Goal: Task Accomplishment & Management: Manage account settings

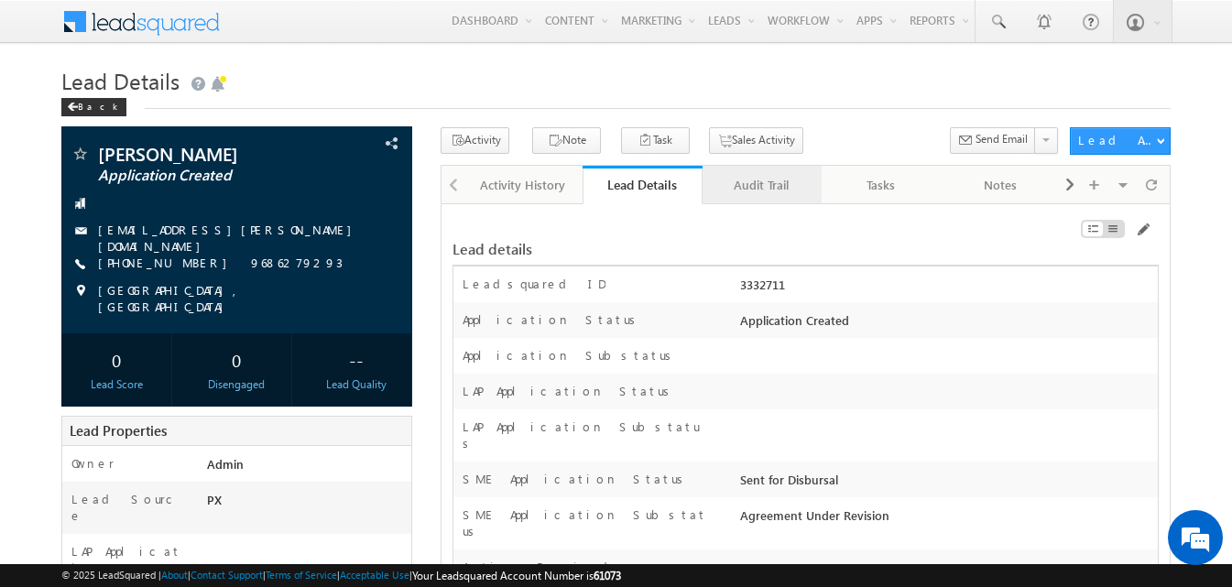
click at [777, 169] on link "Audit Trail" at bounding box center [762, 185] width 119 height 38
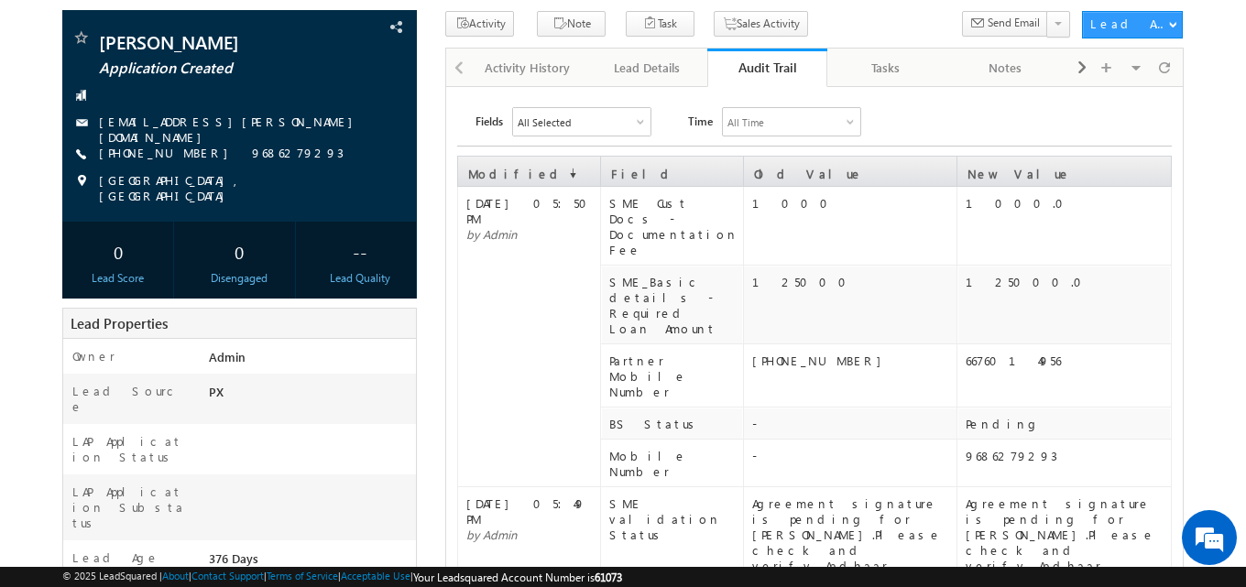
scroll to position [116, 0]
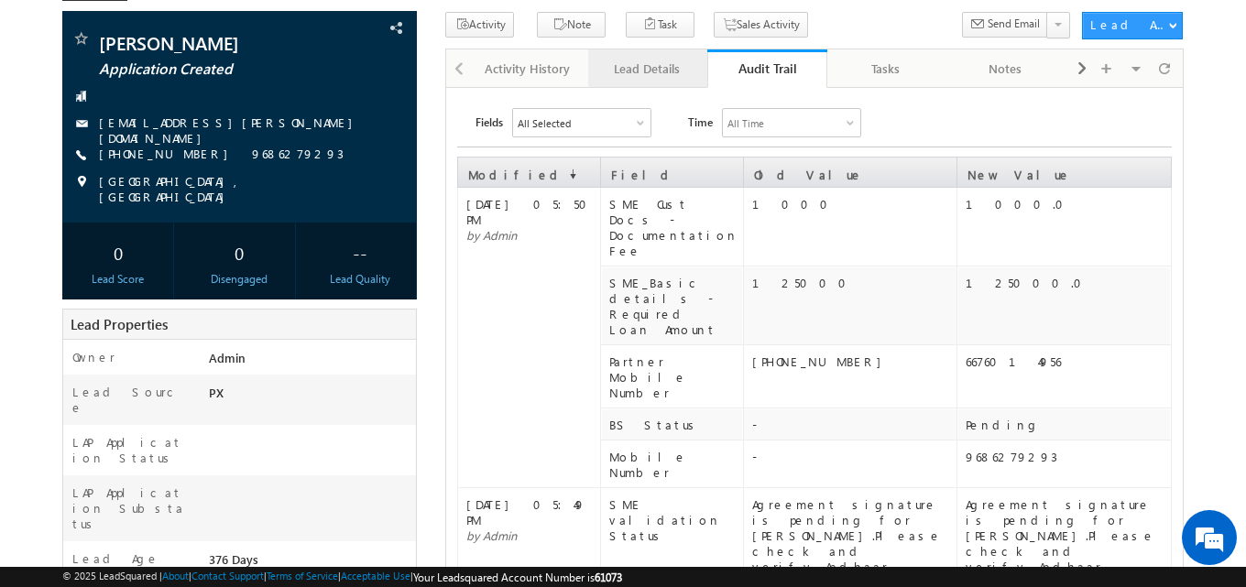
click at [652, 79] on div "Lead Details" at bounding box center [647, 69] width 88 height 22
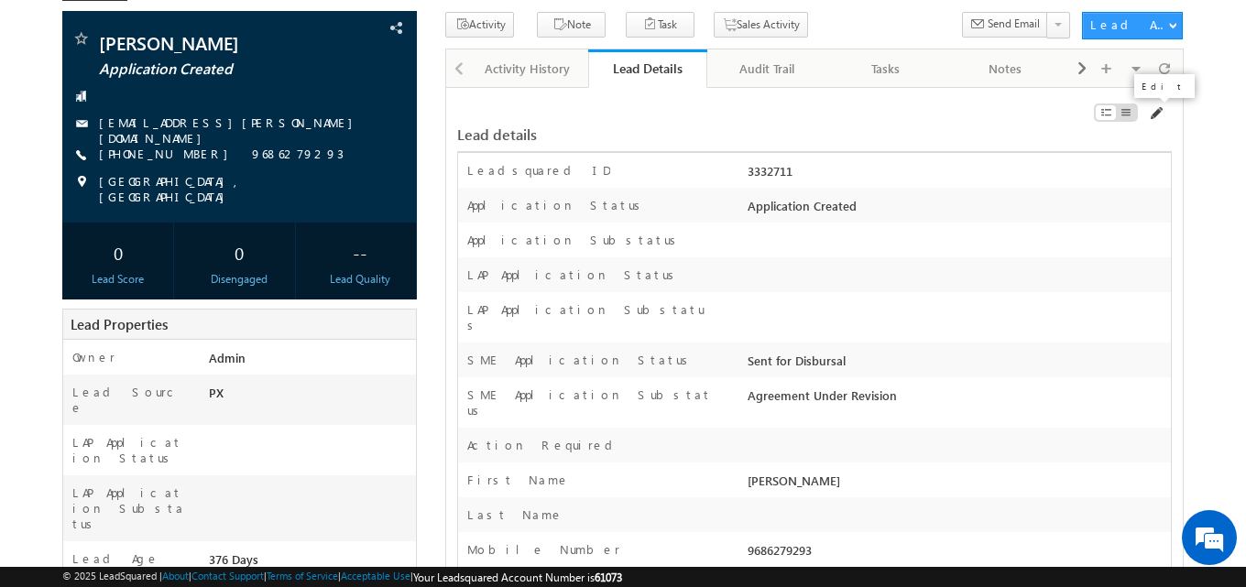
click at [1158, 120] on span at bounding box center [1155, 113] width 15 height 15
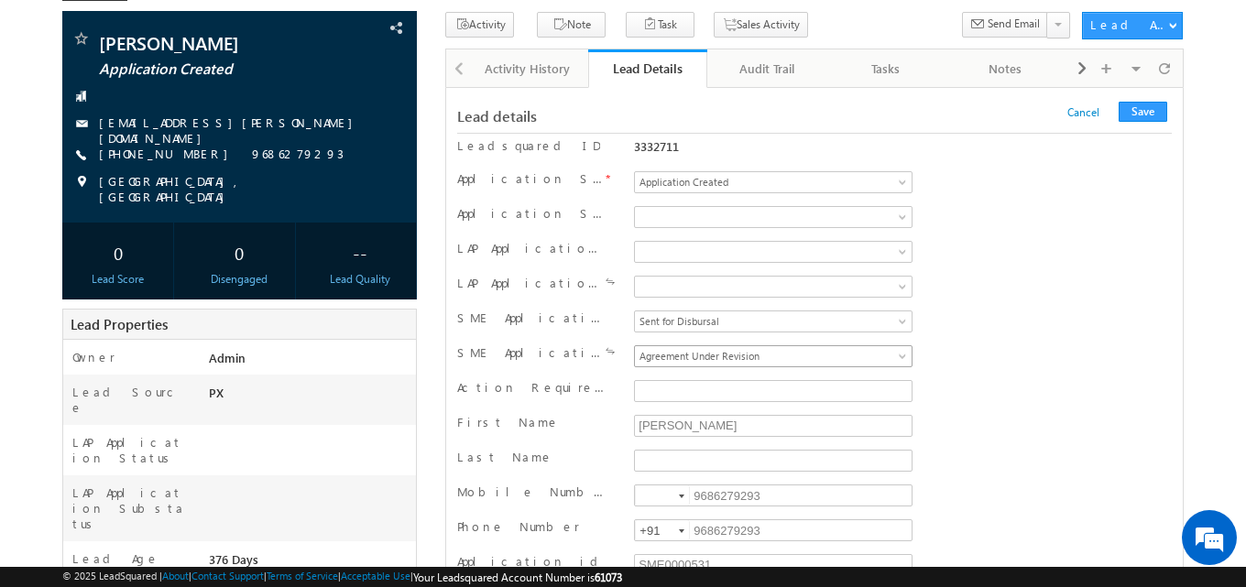
click at [784, 360] on span "Agreement Under Revision" at bounding box center [769, 356] width 269 height 16
click at [1137, 111] on button "Save" at bounding box center [1143, 112] width 49 height 20
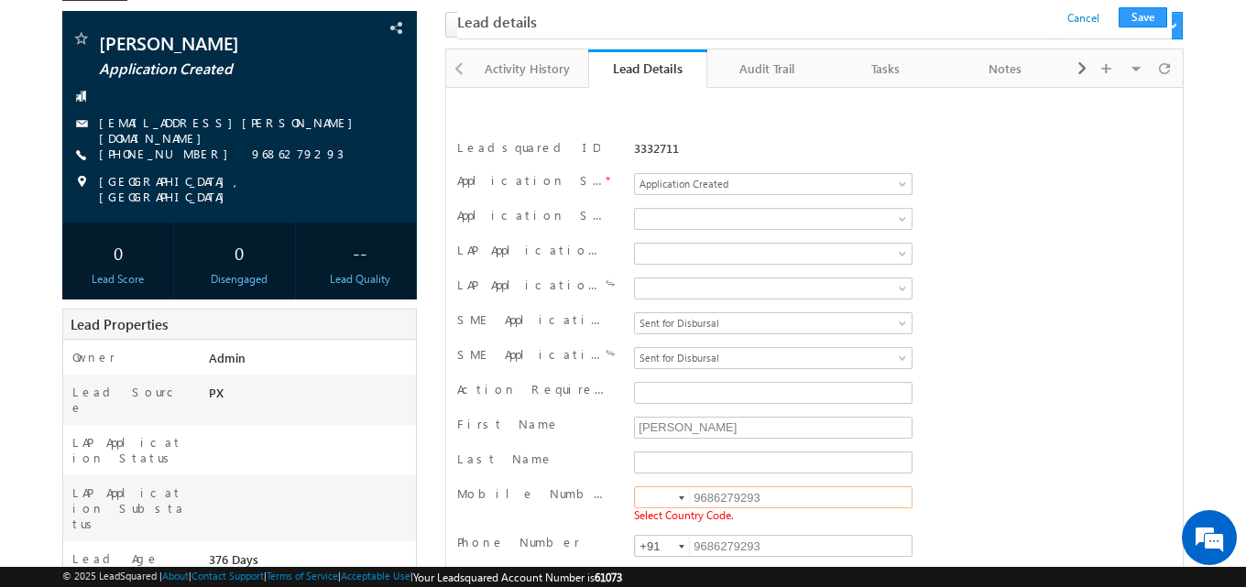
scroll to position [309, 0]
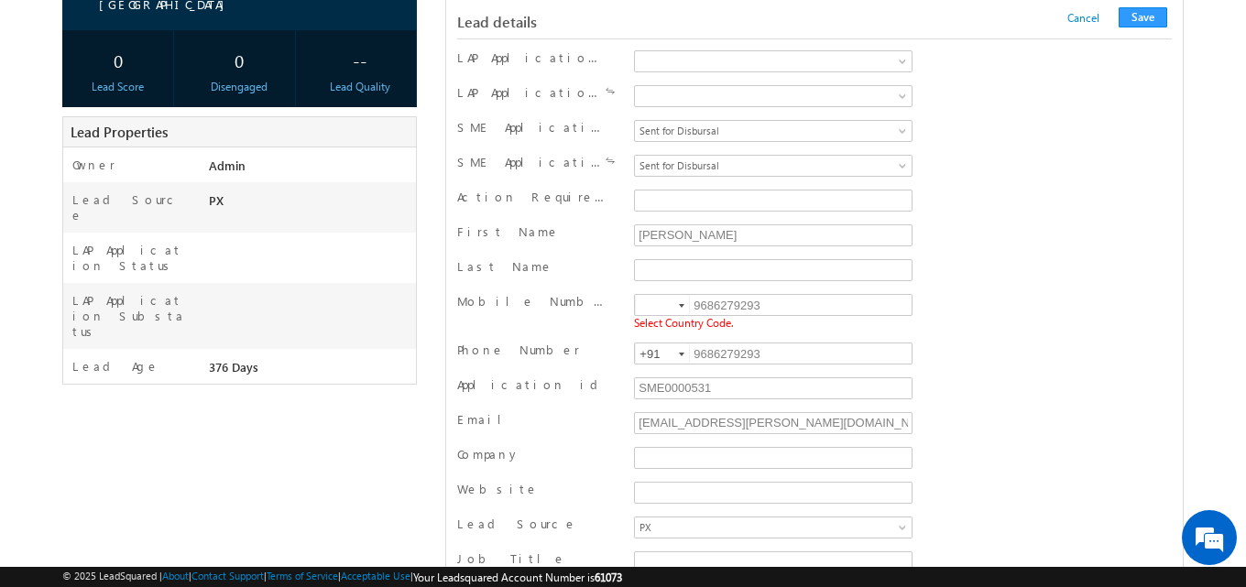
click at [679, 308] on div at bounding box center [681, 306] width 5 height 4
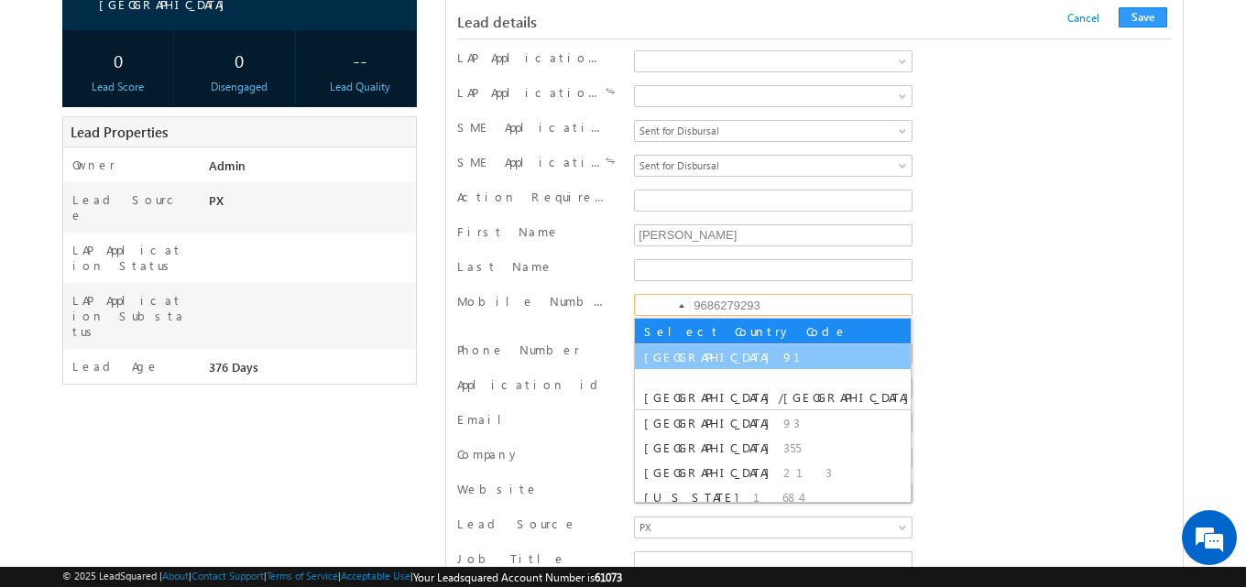
click at [668, 356] on span "India" at bounding box center [711, 357] width 135 height 16
type input "+91"
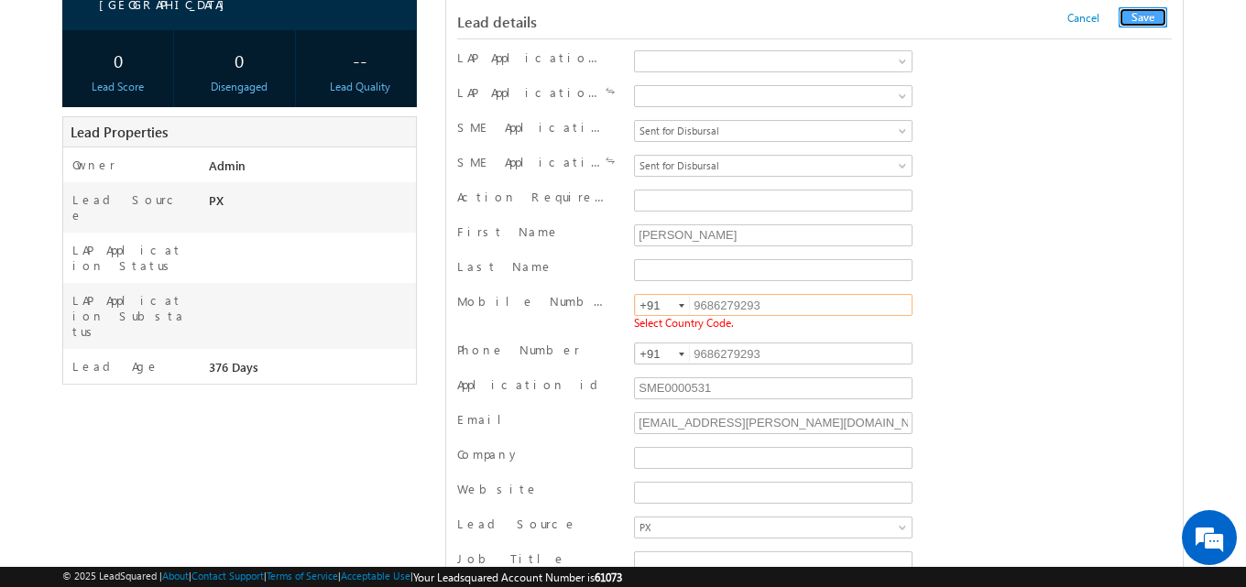
click at [1142, 16] on button "Save" at bounding box center [1143, 17] width 49 height 20
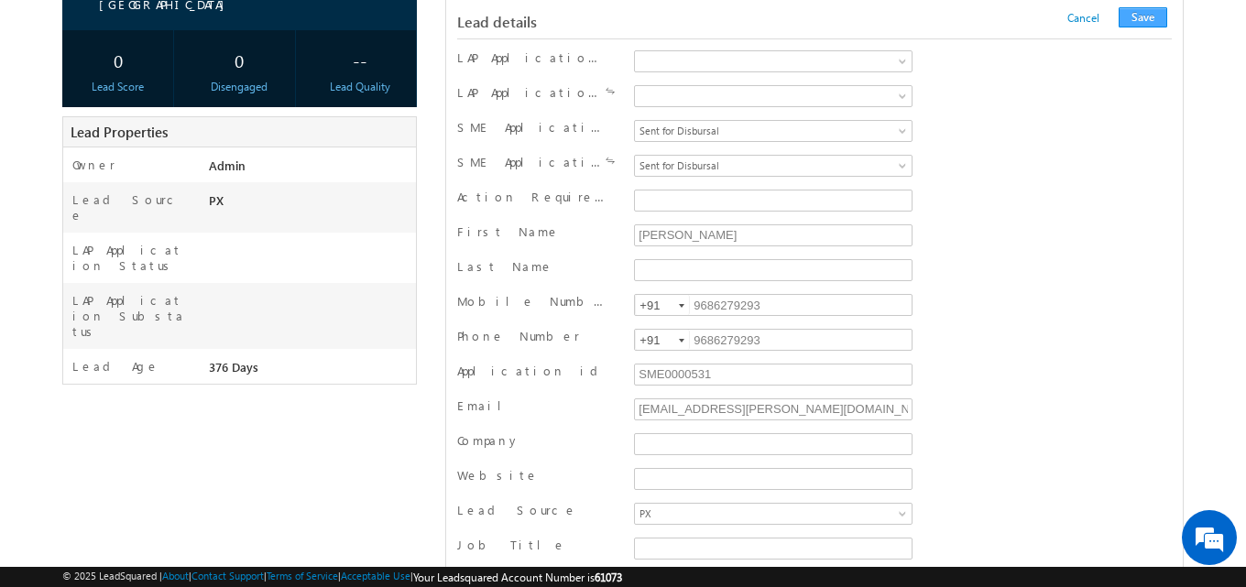
scroll to position [1843, 0]
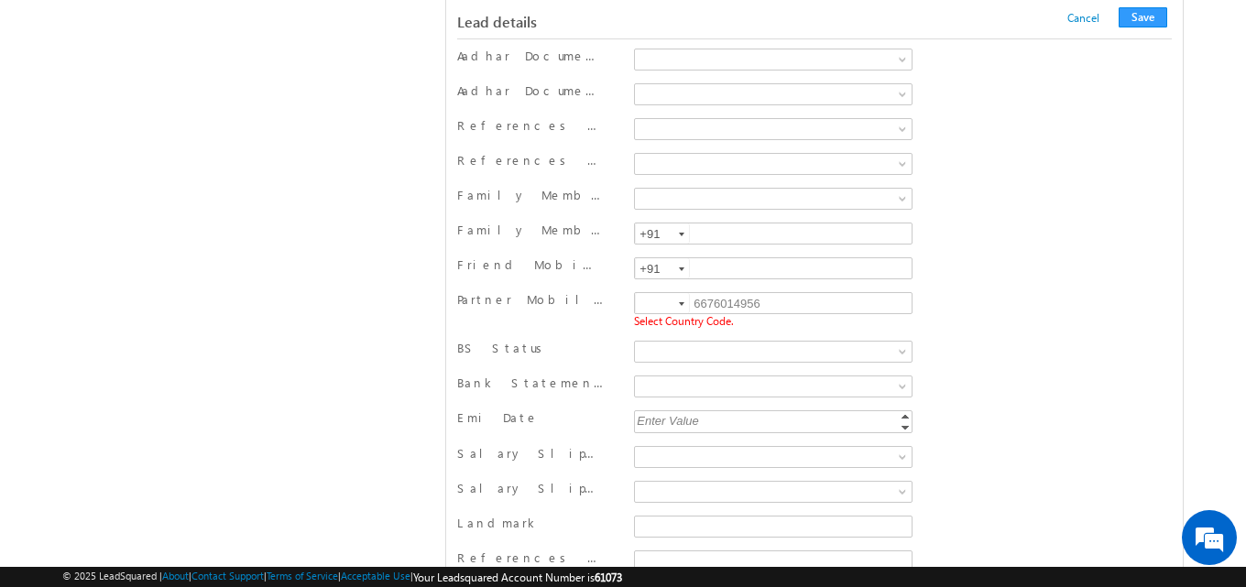
click at [684, 306] on div at bounding box center [681, 304] width 5 height 4
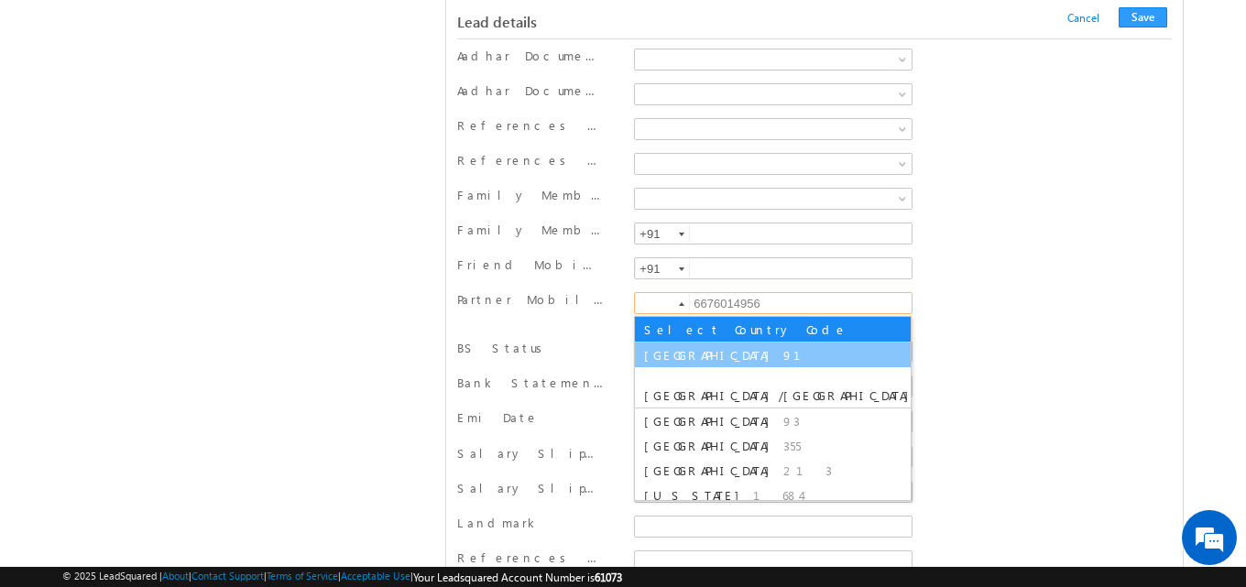
click at [783, 357] on span "91" at bounding box center [802, 355] width 39 height 16
type input "+91"
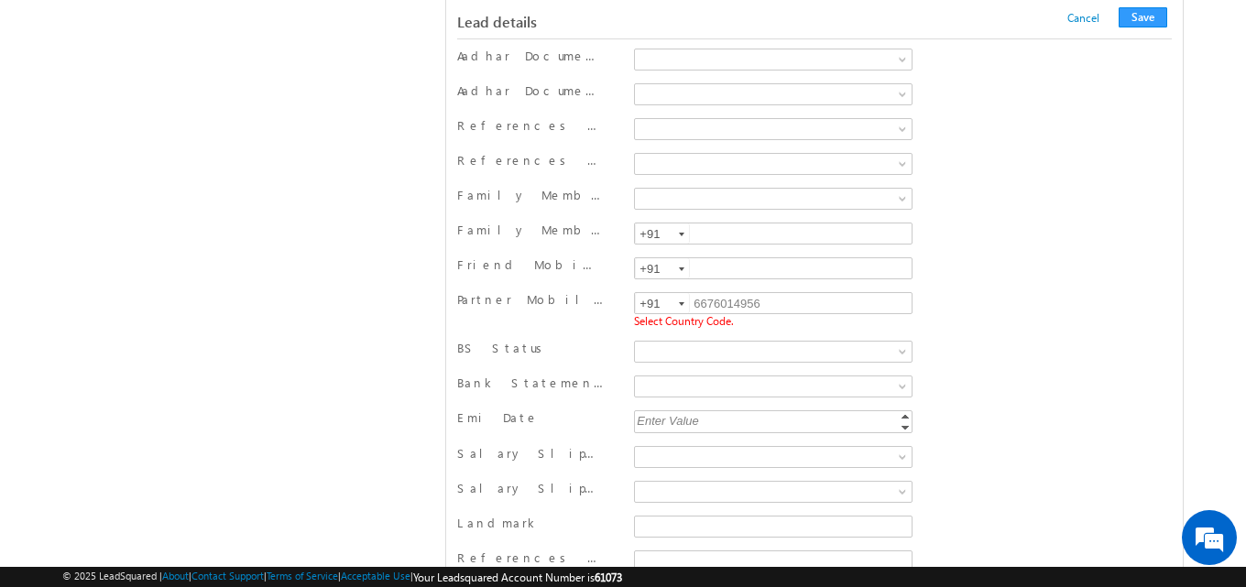
click at [1152, 27] on div "Lead details Cancel Save Cancel Save" at bounding box center [814, 21] width 715 height 19
click at [1152, 21] on button "Save" at bounding box center [1143, 17] width 49 height 20
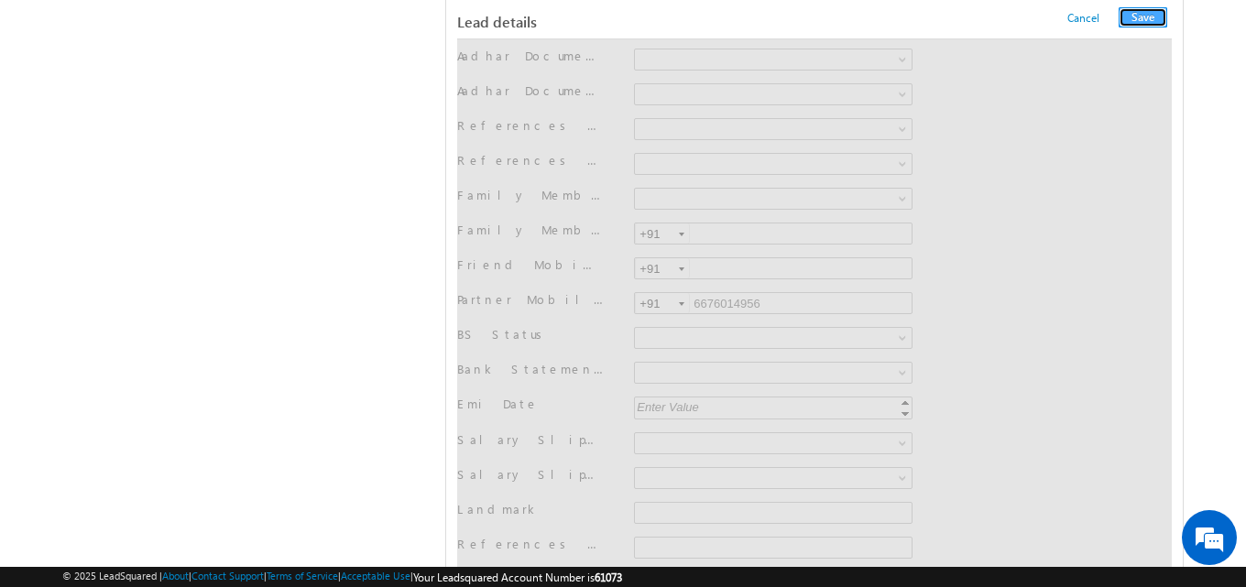
click at [1132, 22] on button "Save" at bounding box center [1143, 17] width 49 height 20
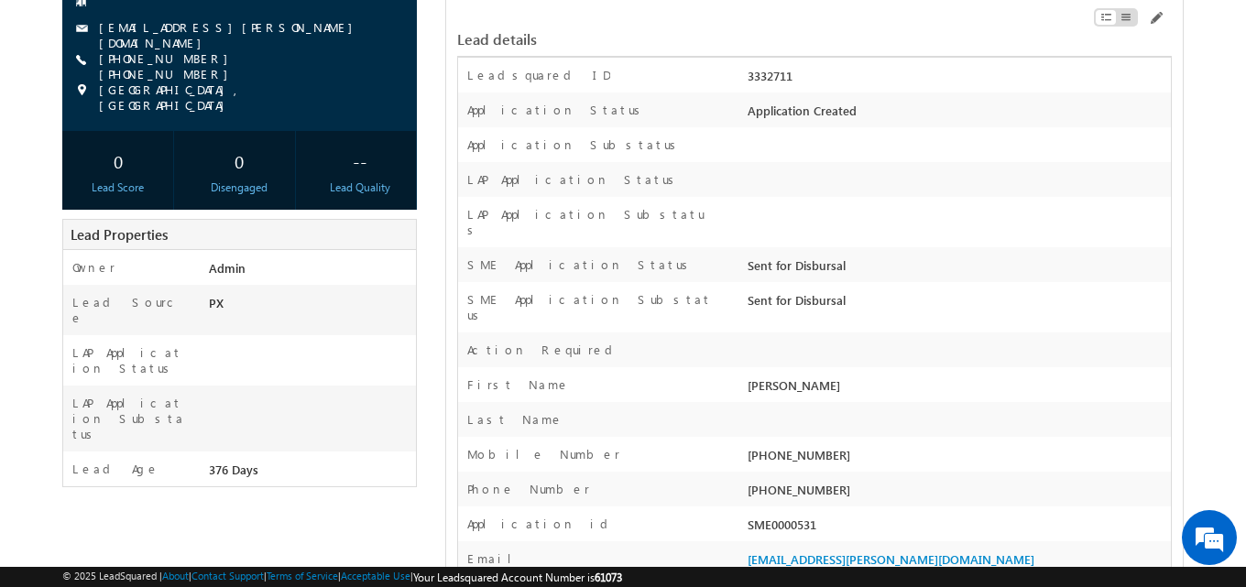
scroll to position [0, 0]
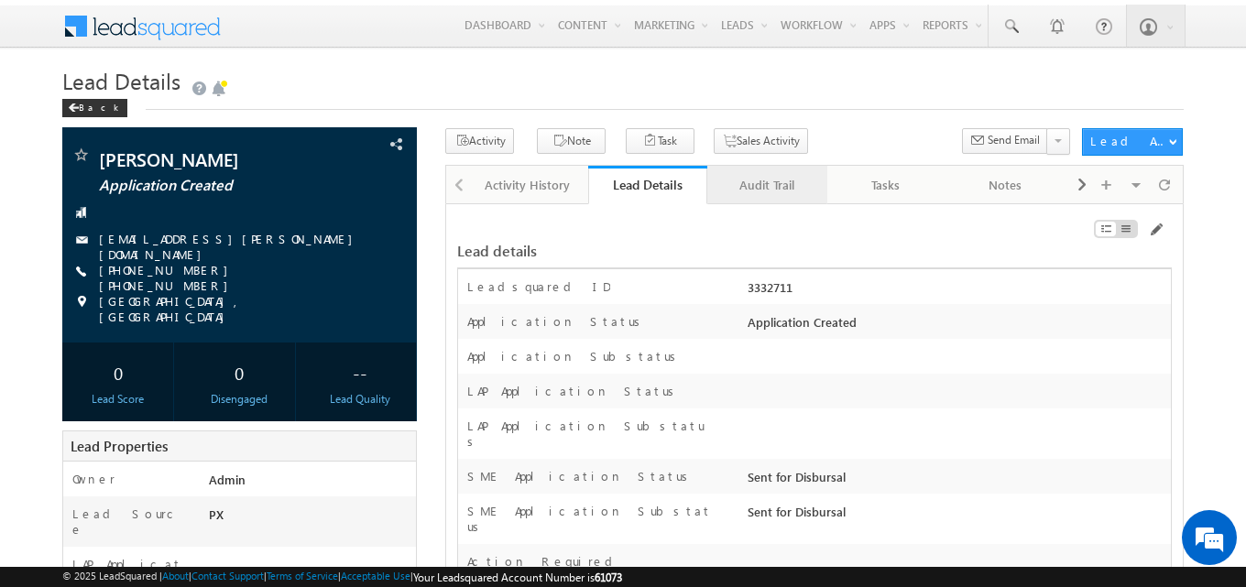
click at [762, 176] on div "Audit Trail" at bounding box center [766, 185] width 88 height 22
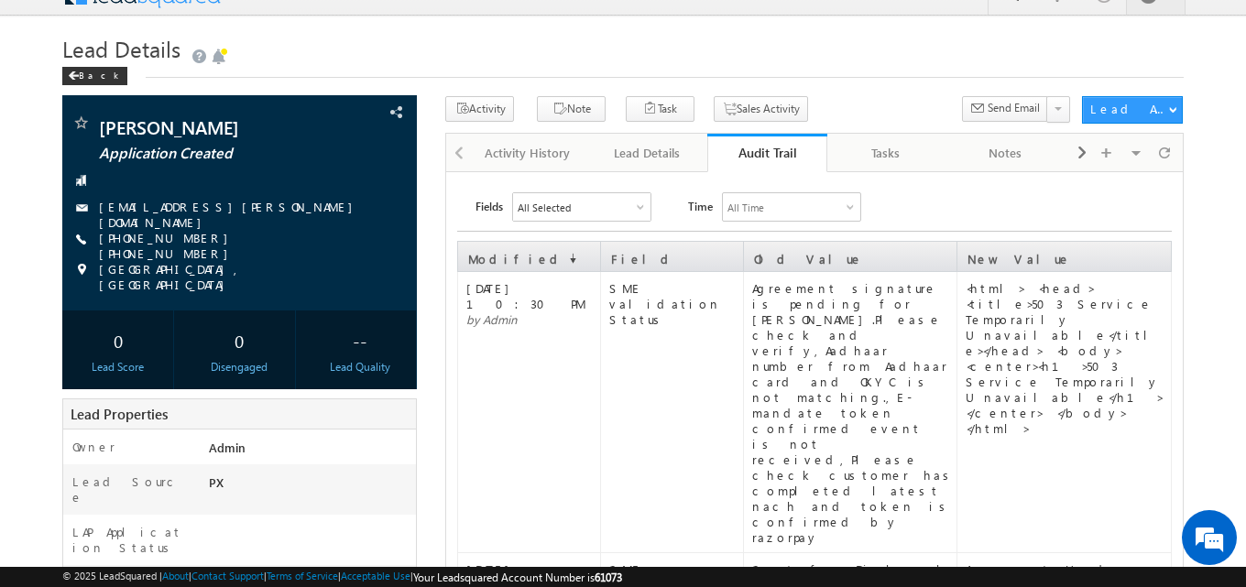
scroll to position [33, 0]
